Goal: Book appointment/travel/reservation

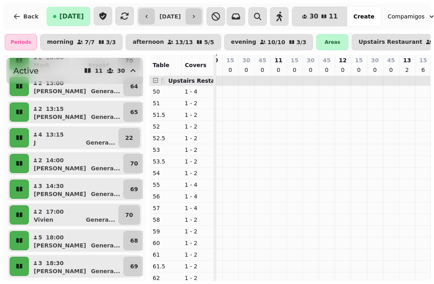
scroll to position [111, 0]
click at [70, 184] on button "3 14:30 Vicky Genera ..." at bounding box center [76, 189] width 91 height 19
select select "**********"
select select "*"
select select "****"
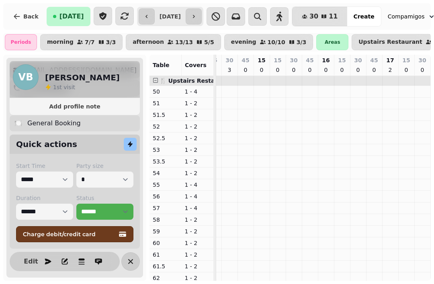
scroll to position [91, 0]
click at [61, 260] on icon "button" at bounding box center [65, 262] width 8 height 8
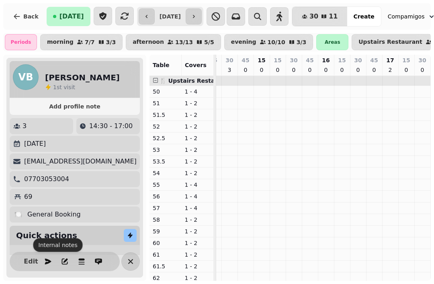
scroll to position [0, 0]
click at [51, 198] on div "69" at bounding box center [75, 197] width 124 height 10
click at [33, 197] on div "69" at bounding box center [75, 197] width 124 height 10
click at [50, 197] on div "69" at bounding box center [75, 197] width 124 height 10
click at [24, 194] on p "69" at bounding box center [28, 197] width 8 height 10
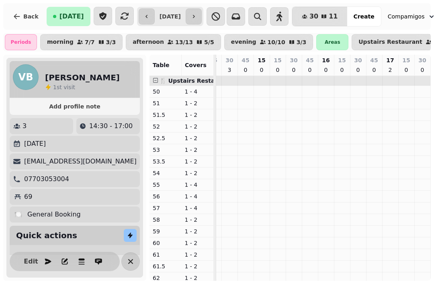
click at [25, 195] on p "69" at bounding box center [28, 197] width 8 height 10
click at [26, 261] on span "Edit" at bounding box center [31, 262] width 10 height 6
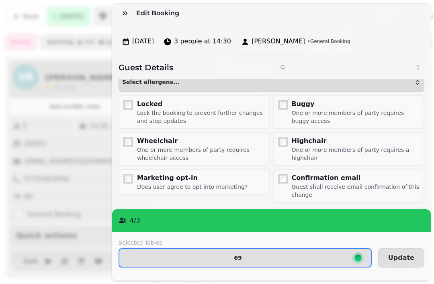
click at [263, 259] on span "69" at bounding box center [238, 258] width 224 height 6
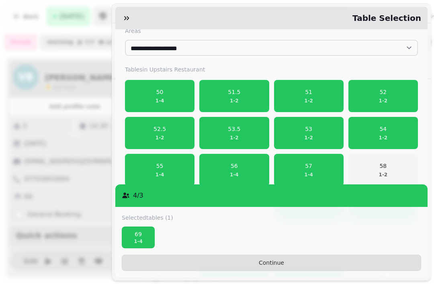
scroll to position [126, 0]
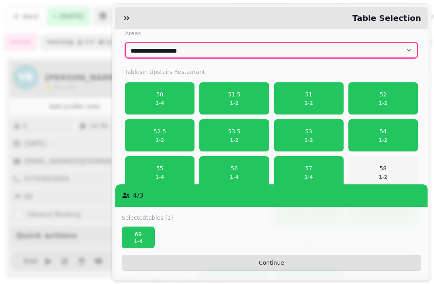
click at [386, 43] on select "**********" at bounding box center [271, 50] width 293 height 16
select select "**********"
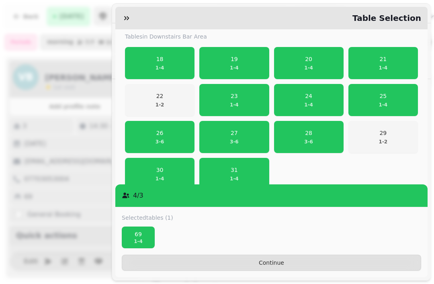
scroll to position [162, 0]
click at [314, 61] on span "20 1 - 4" at bounding box center [308, 63] width 59 height 16
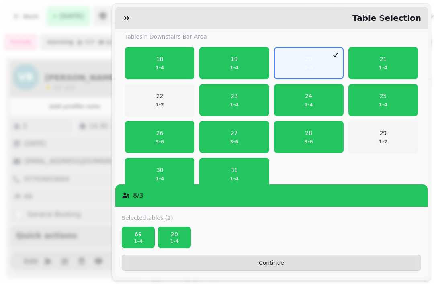
click at [134, 236] on p "69" at bounding box center [138, 234] width 26 height 8
click at [263, 261] on span "Continue" at bounding box center [272, 263] width 286 height 6
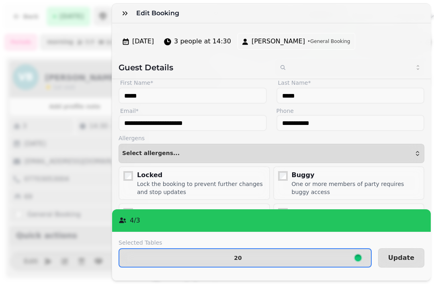
click at [398, 255] on span "Update" at bounding box center [401, 258] width 26 height 6
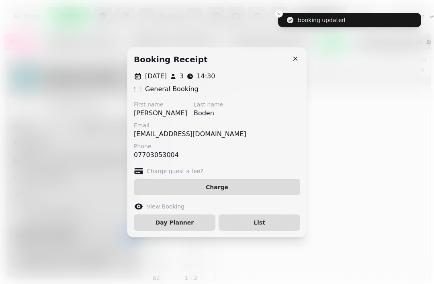
click at [298, 57] on icon "button" at bounding box center [296, 59] width 8 height 8
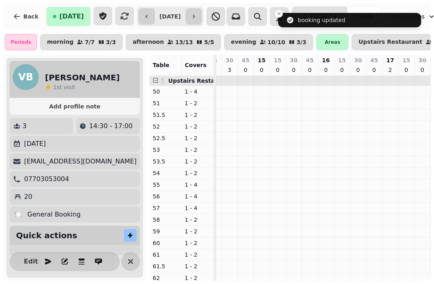
click at [128, 262] on icon "button" at bounding box center [130, 261] width 5 height 5
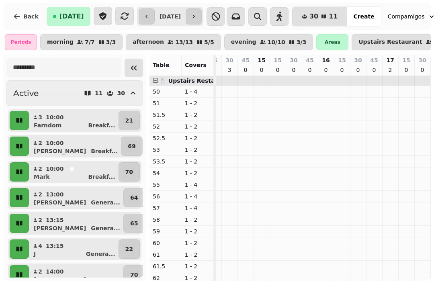
scroll to position [0, 0]
